Goal: Book appointment/travel/reservation

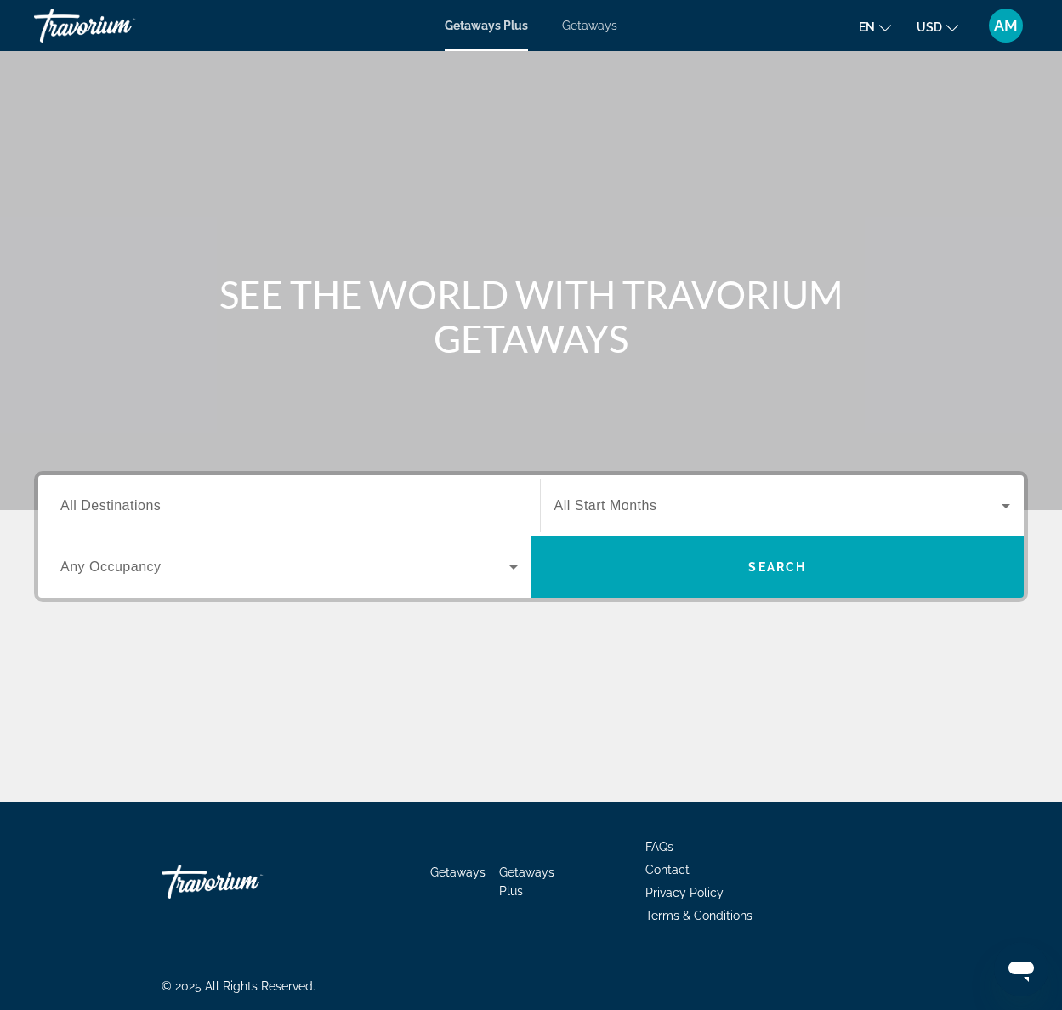
click at [82, 507] on span "All Destinations" at bounding box center [110, 505] width 100 height 14
click at [82, 507] on input "Destination All Destinations" at bounding box center [288, 507] width 457 height 20
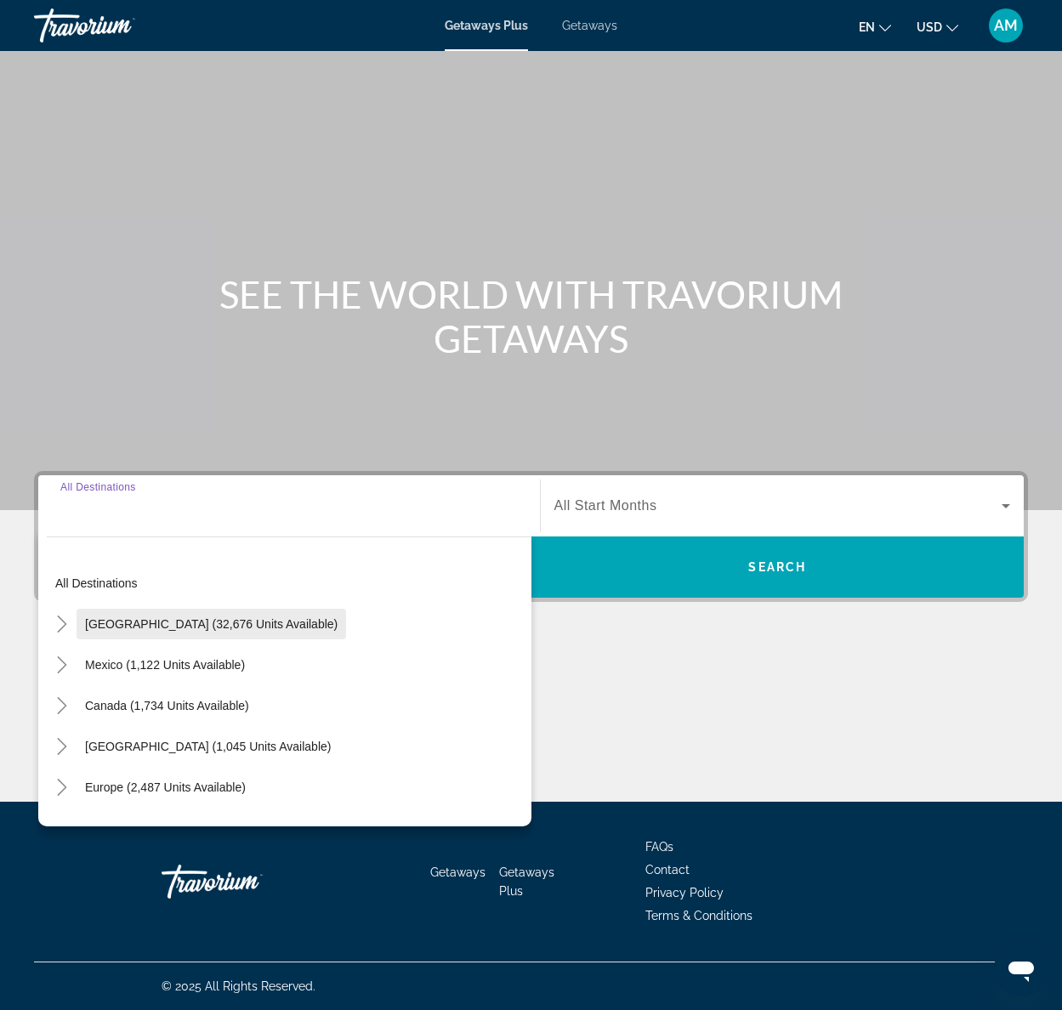
click at [157, 619] on span "[GEOGRAPHIC_DATA] (32,676 units available)" at bounding box center [211, 624] width 253 height 14
type input "**********"
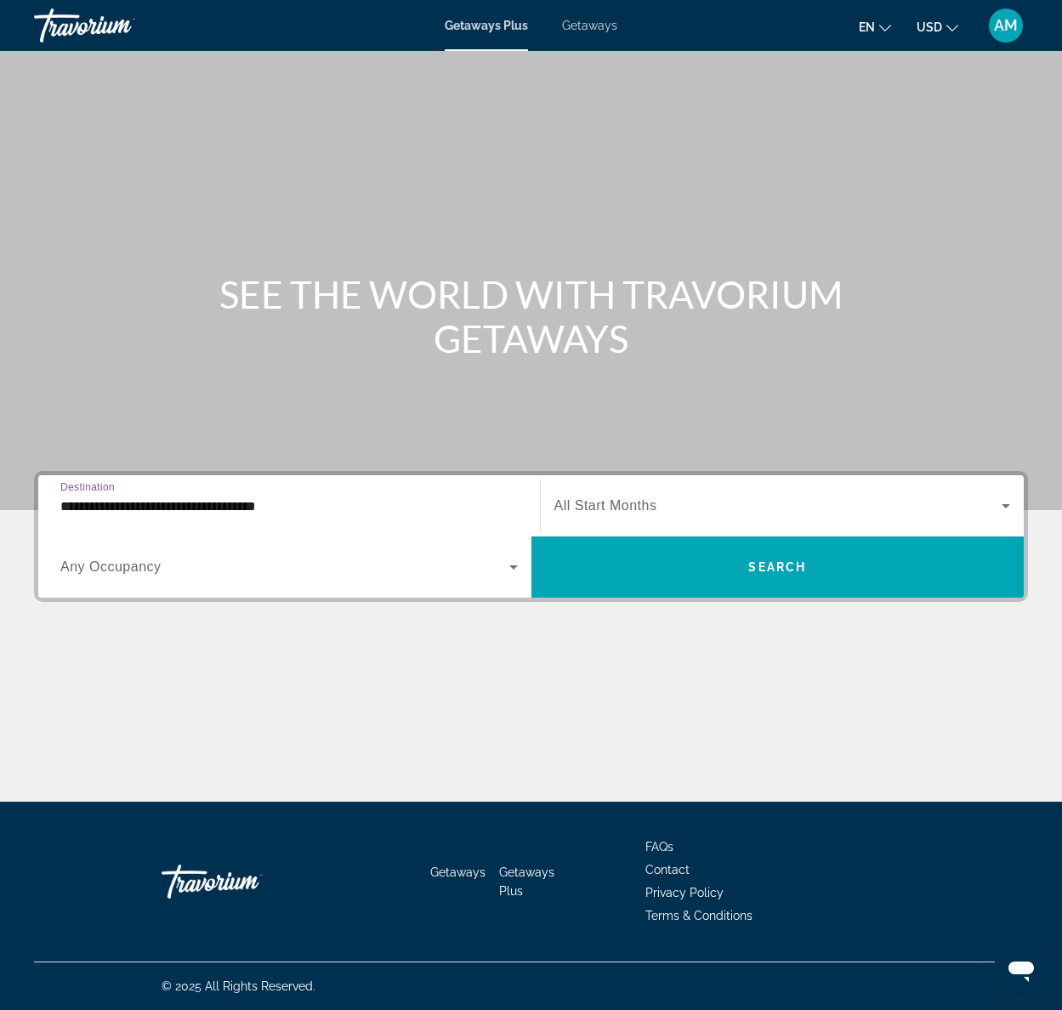
click at [633, 506] on span "All Start Months" at bounding box center [605, 505] width 103 height 14
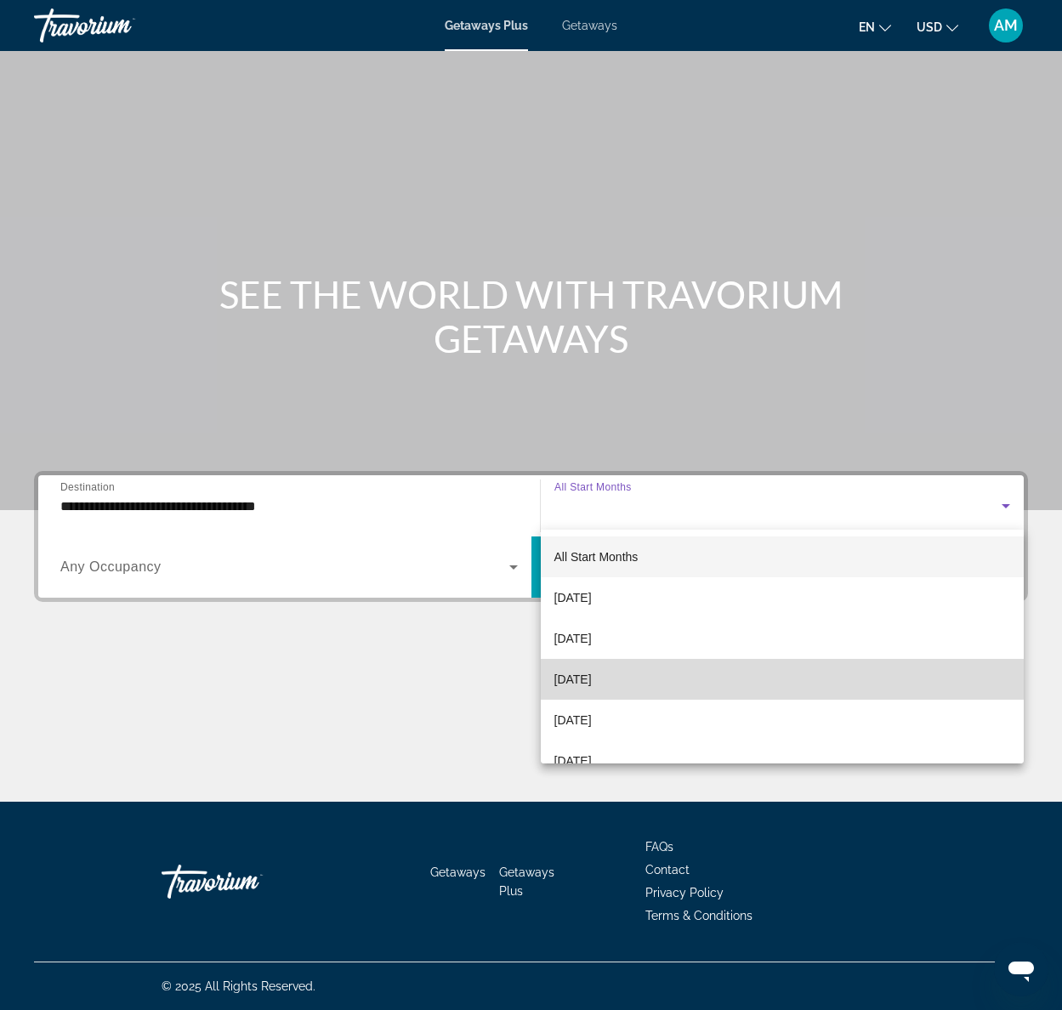
click at [645, 678] on mat-option "[DATE]" at bounding box center [783, 679] width 484 height 41
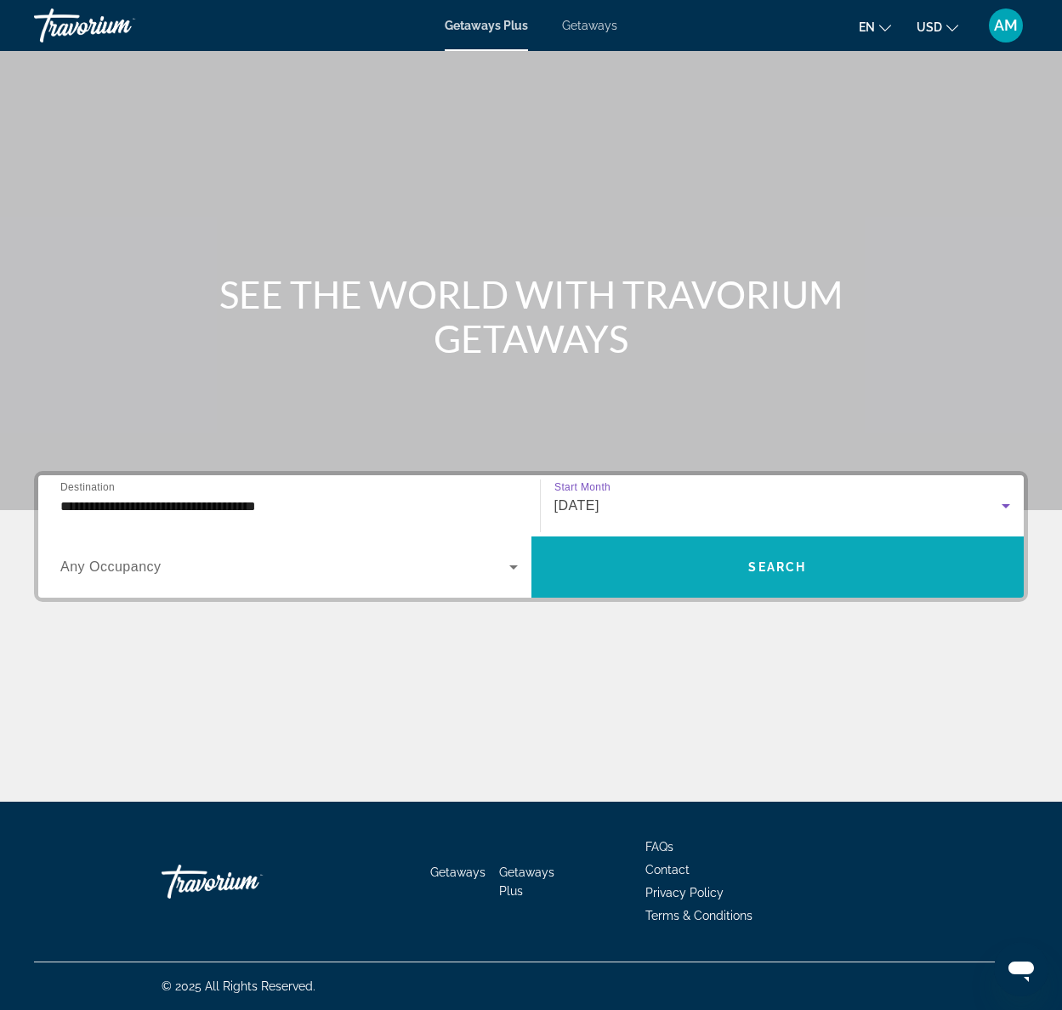
click at [735, 575] on span "Search widget" at bounding box center [777, 567] width 493 height 41
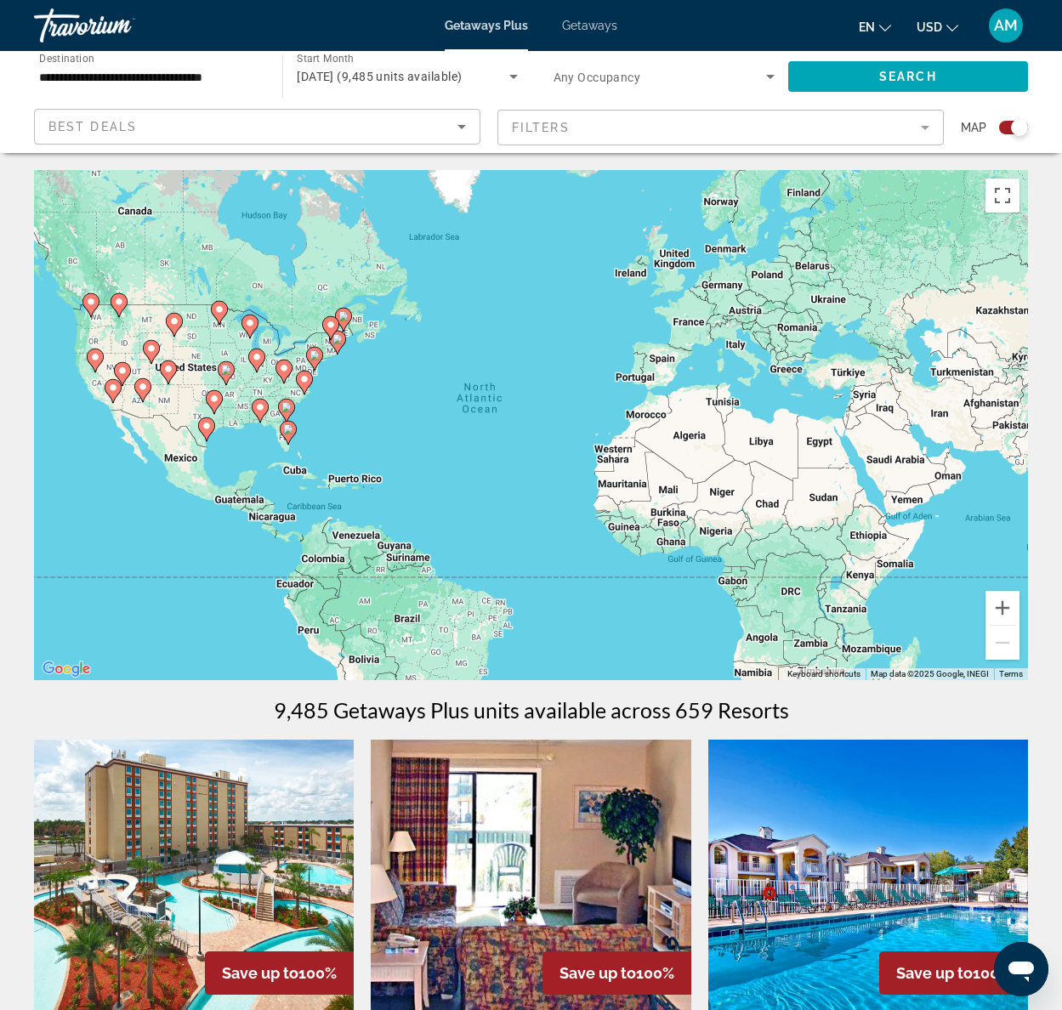
click at [559, 128] on mat-form-field "Filters" at bounding box center [720, 128] width 446 height 36
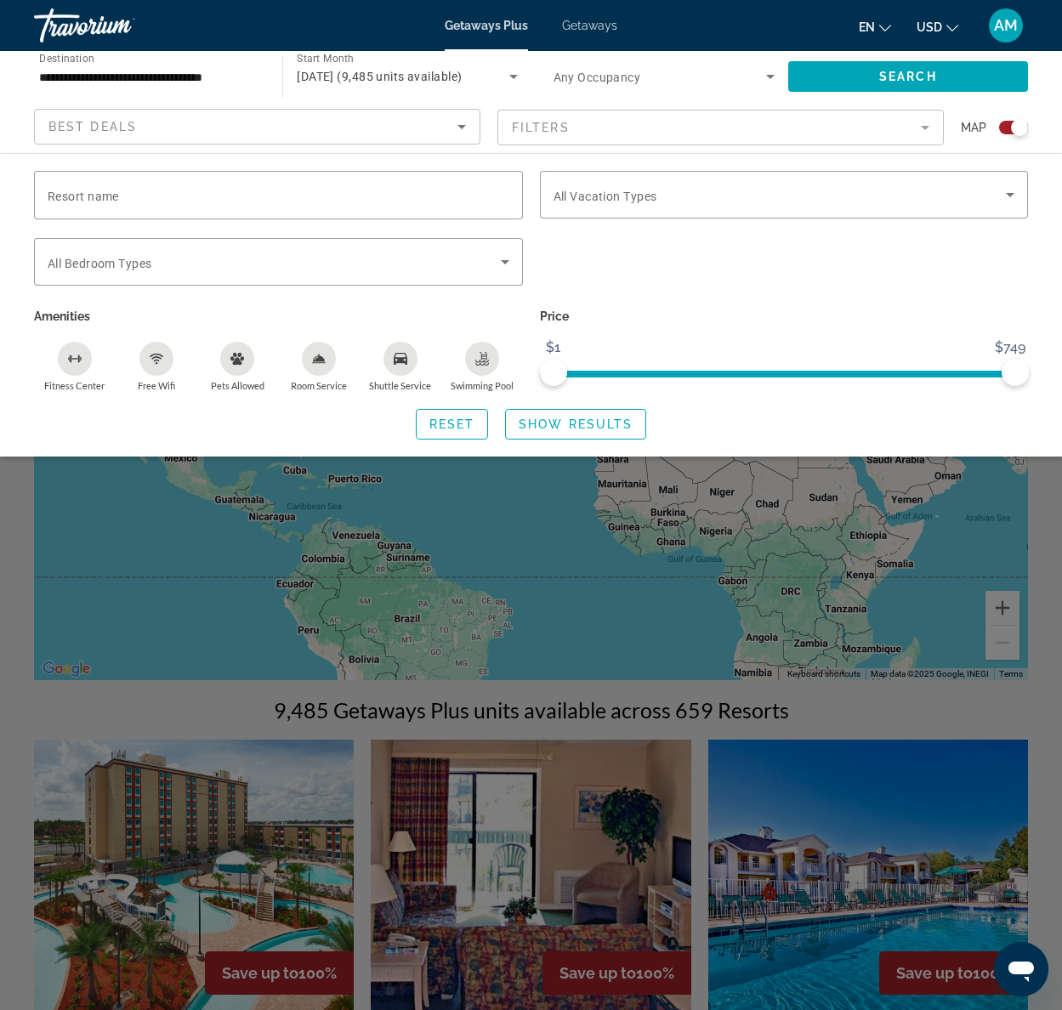
click at [771, 311] on p "Price" at bounding box center [784, 316] width 489 height 24
click at [84, 122] on span "Best Deals" at bounding box center [92, 127] width 88 height 14
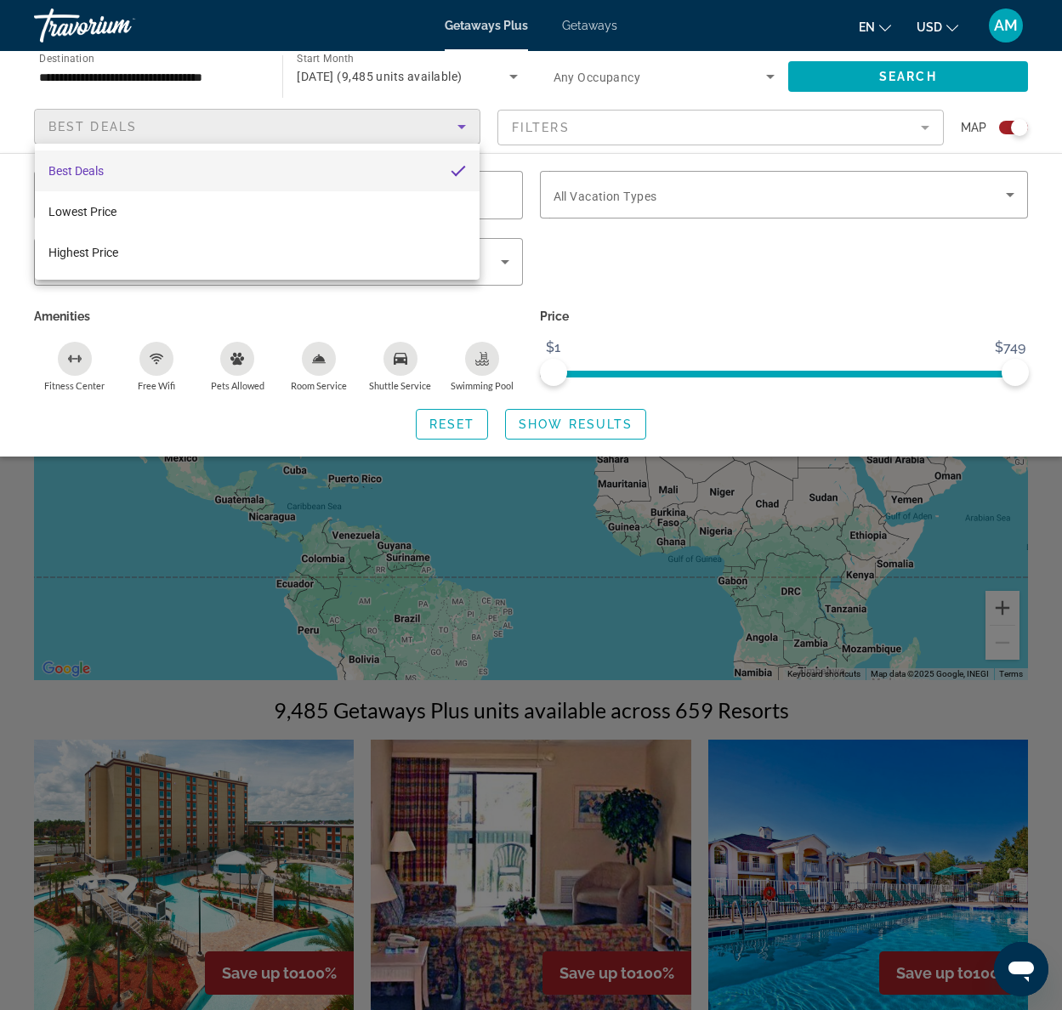
click at [152, 93] on div at bounding box center [531, 505] width 1062 height 1010
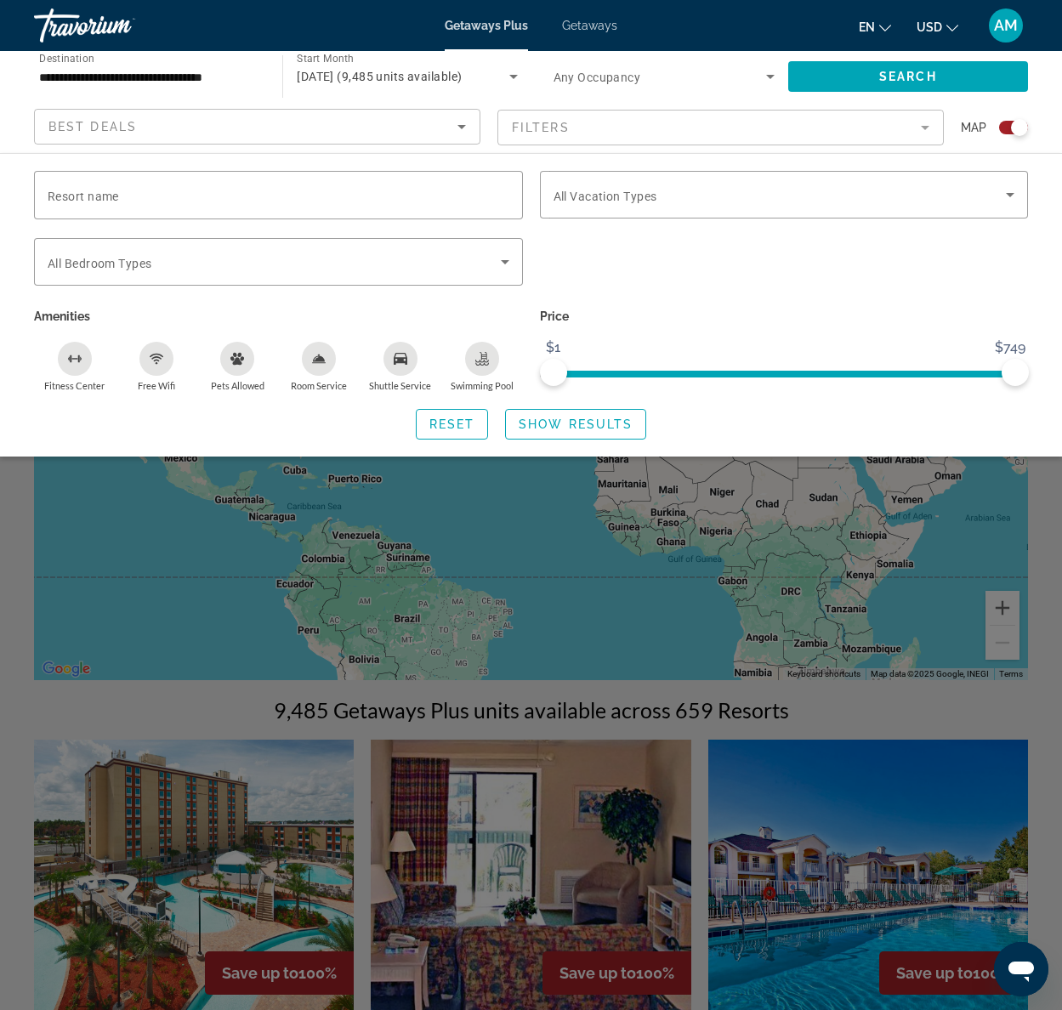
click at [594, 131] on mat-form-field "Filters" at bounding box center [720, 128] width 446 height 36
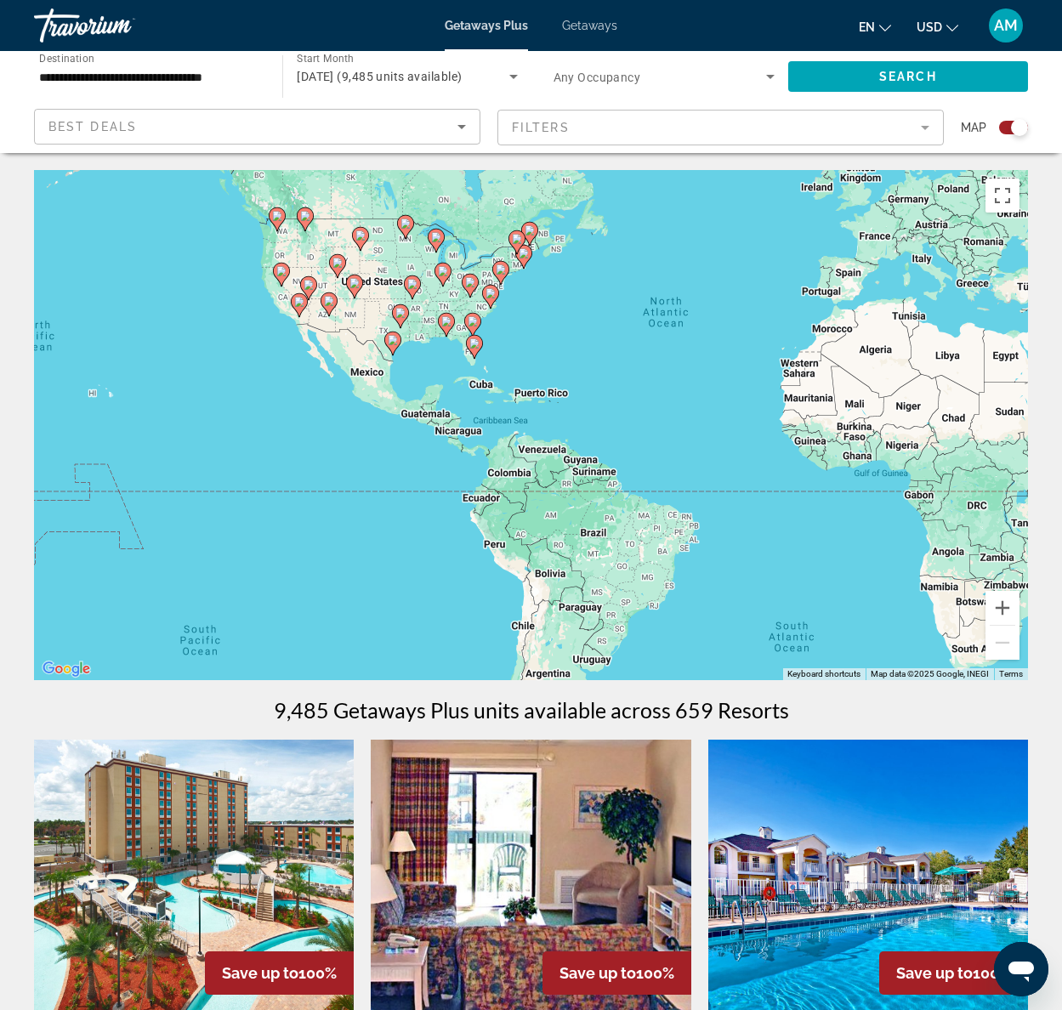
drag, startPoint x: 447, startPoint y: 484, endPoint x: 635, endPoint y: 395, distance: 208.1
click at [635, 395] on div "To activate drag with keyboard, press Alt + Enter. Once in keyboard drag state,…" at bounding box center [531, 425] width 994 height 510
click at [111, 379] on icon "Main content" at bounding box center [106, 377] width 15 height 22
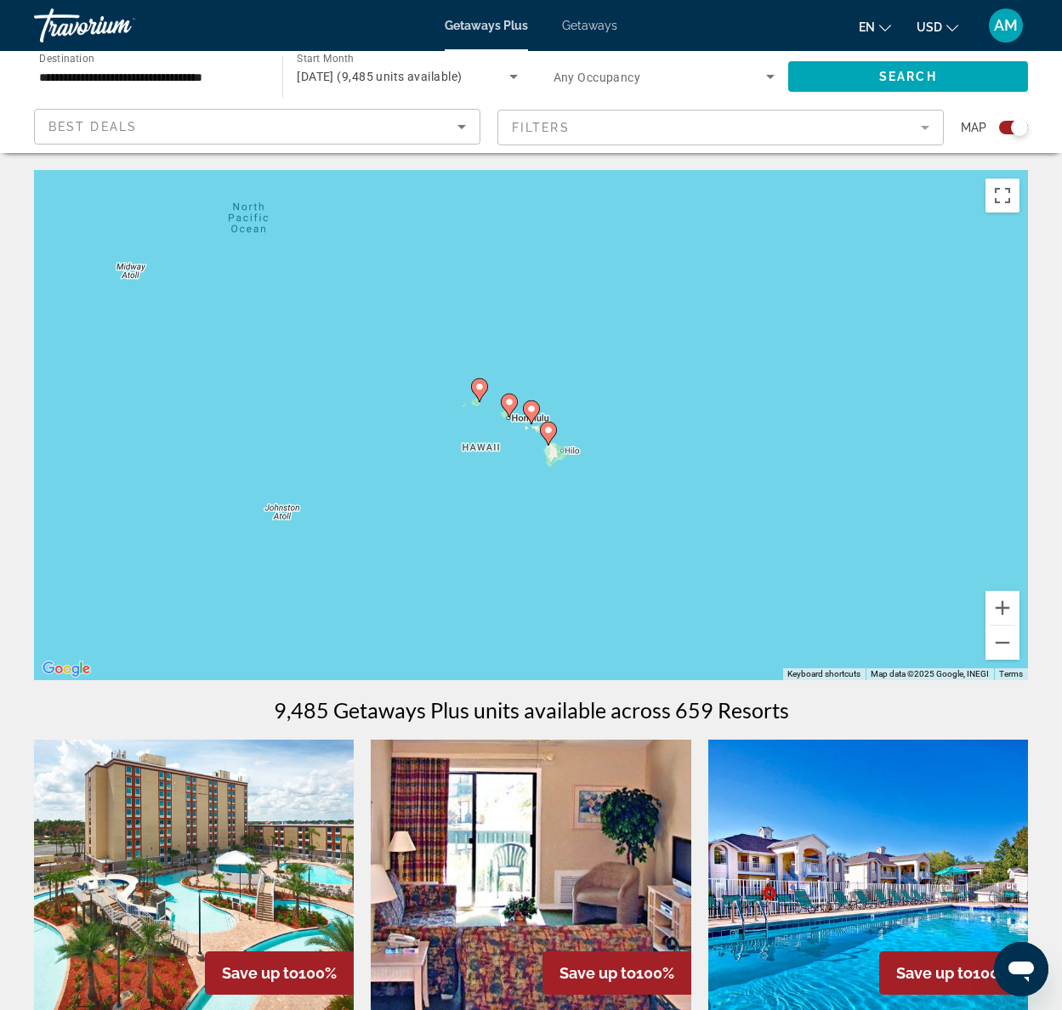
click at [508, 406] on image "Main content" at bounding box center [509, 402] width 10 height 10
type input "**********"
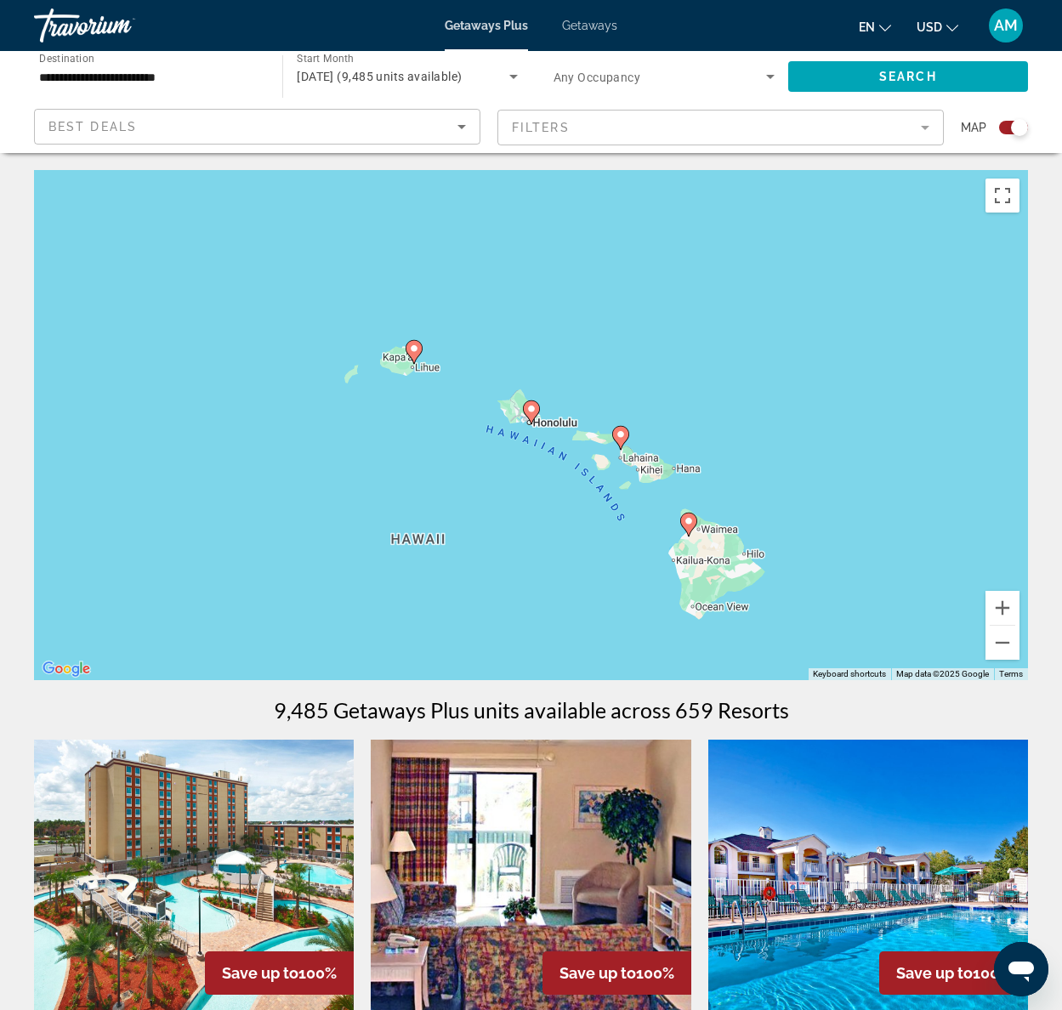
click at [531, 415] on icon "Main content" at bounding box center [530, 412] width 15 height 22
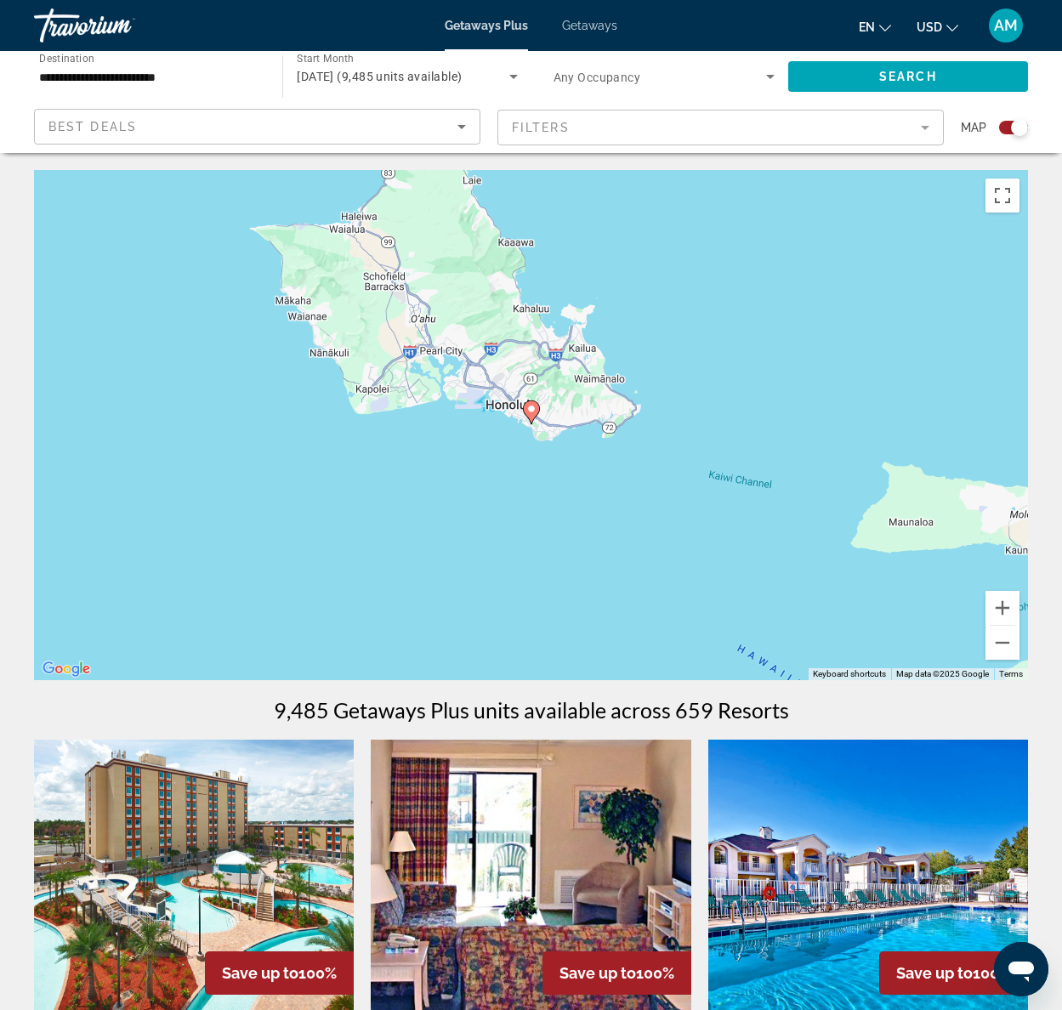
click at [530, 412] on image "Main content" at bounding box center [531, 409] width 10 height 10
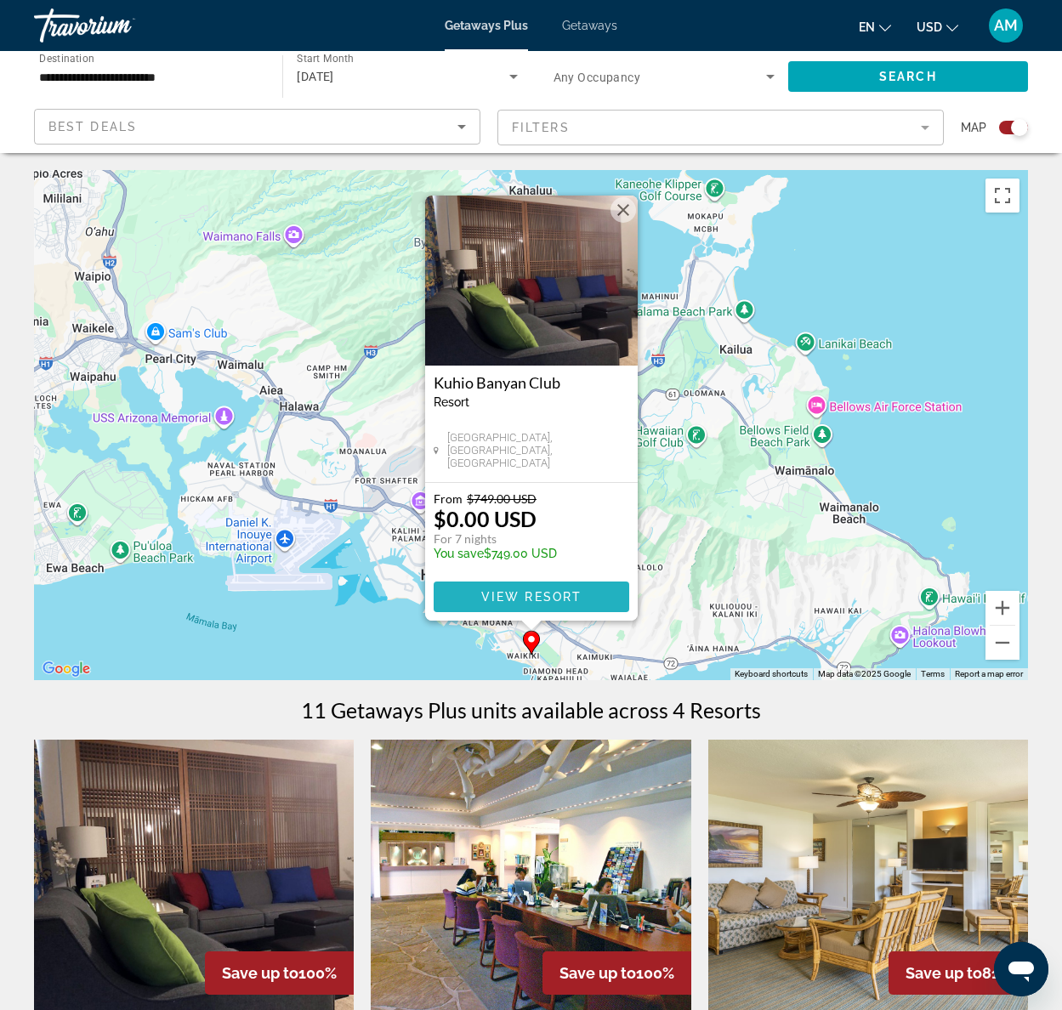
click at [560, 597] on span "View Resort" at bounding box center [530, 597] width 100 height 14
